Goal: Navigation & Orientation: Go to known website

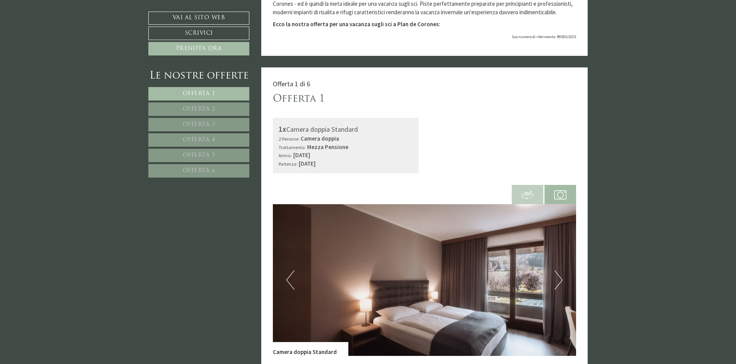
scroll to position [424, 0]
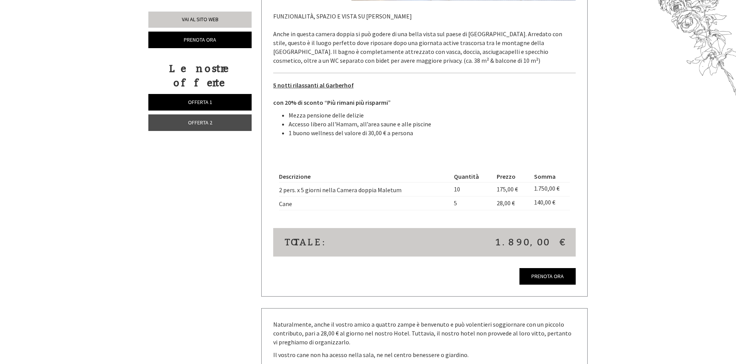
scroll to position [1232, 0]
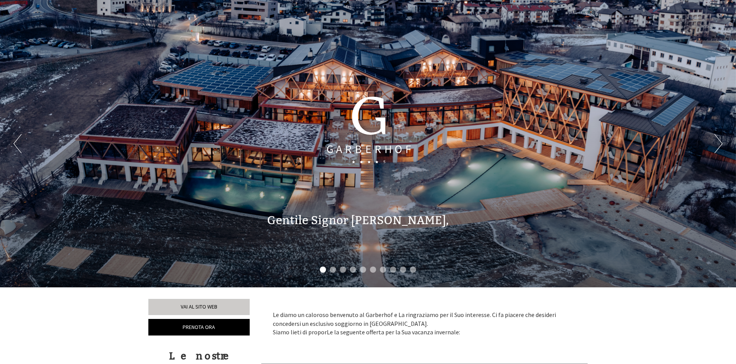
scroll to position [231, 0]
